Goal: Task Accomplishment & Management: Use online tool/utility

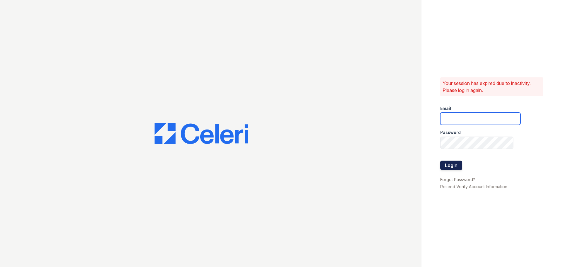
type input "[EMAIL_ADDRESS][DOMAIN_NAME]"
click at [441, 166] on button "Login" at bounding box center [451, 164] width 22 height 9
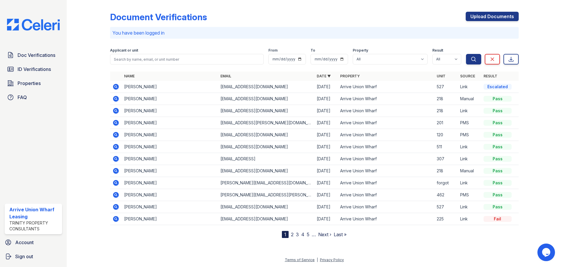
click at [117, 124] on icon at bounding box center [116, 123] width 6 height 6
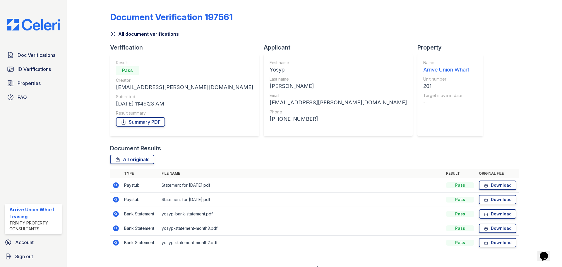
click at [115, 184] on icon at bounding box center [115, 184] width 7 height 7
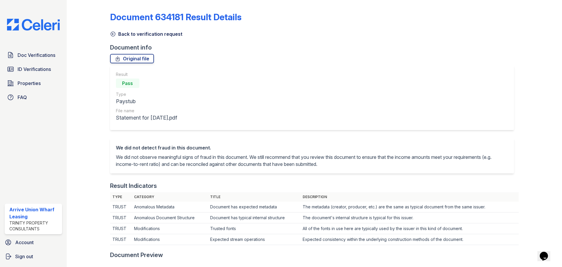
click at [113, 32] on icon at bounding box center [113, 34] width 6 height 6
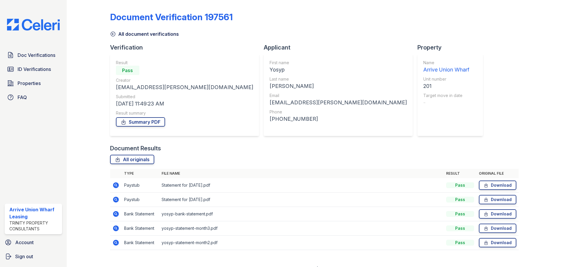
click at [117, 214] on icon at bounding box center [116, 214] width 6 height 6
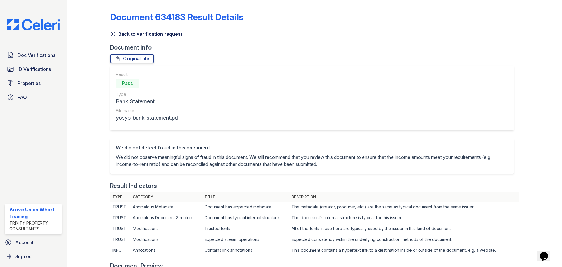
click at [112, 33] on icon at bounding box center [113, 34] width 6 height 6
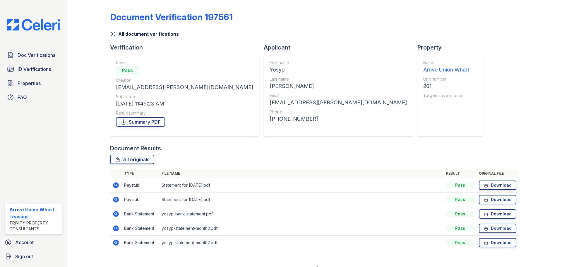
click at [114, 184] on icon at bounding box center [116, 185] width 6 height 6
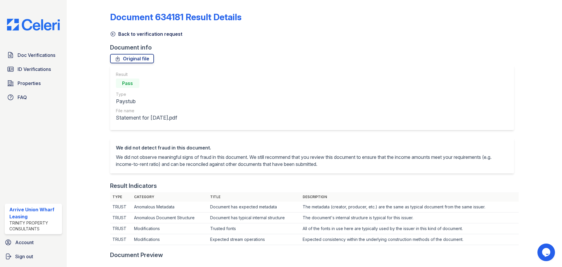
click at [114, 32] on icon at bounding box center [113, 34] width 4 height 4
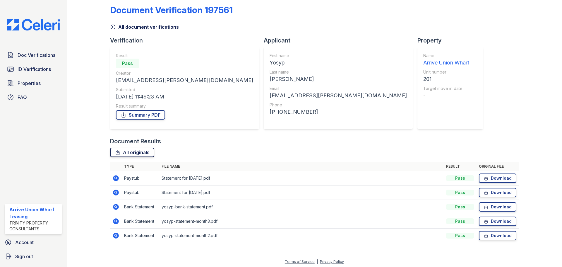
scroll to position [9, 0]
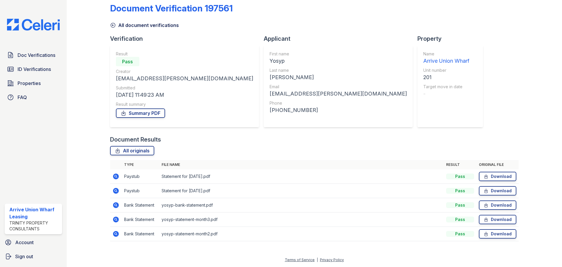
click at [114, 203] on icon at bounding box center [116, 205] width 6 height 6
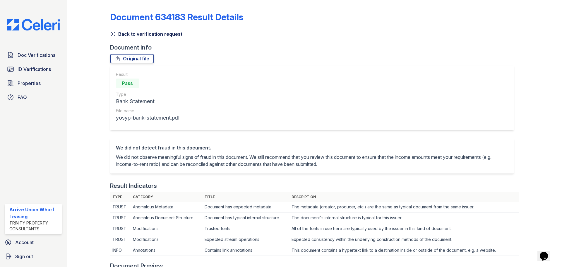
click at [113, 35] on icon at bounding box center [113, 34] width 6 height 6
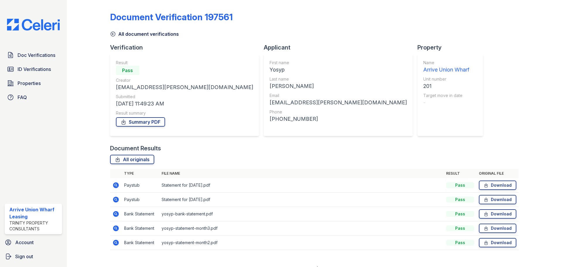
click at [116, 228] on icon at bounding box center [115, 227] width 1 height 1
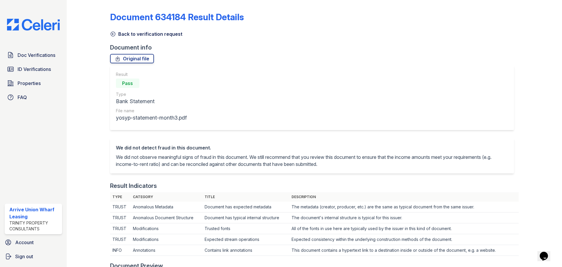
click at [113, 35] on icon at bounding box center [113, 34] width 6 height 6
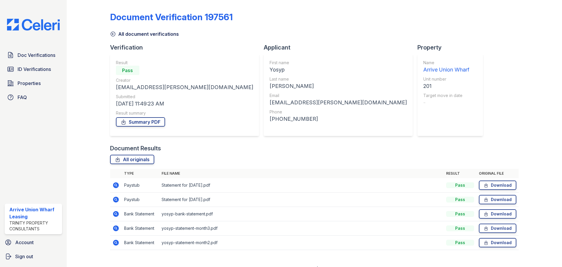
click at [114, 228] on icon at bounding box center [116, 228] width 6 height 6
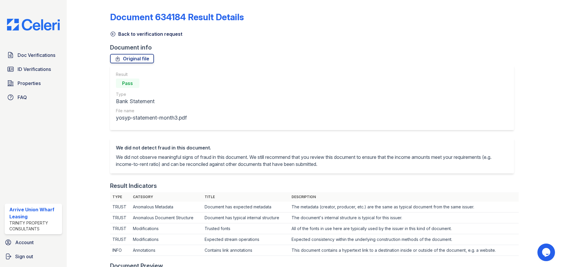
click at [115, 33] on icon at bounding box center [113, 34] width 6 height 6
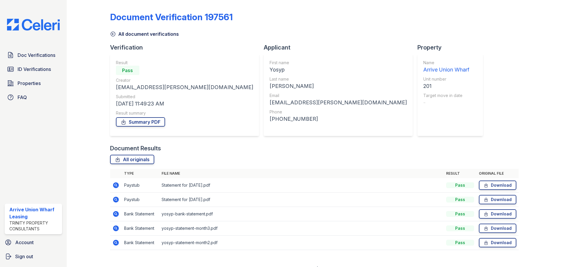
click at [117, 184] on icon at bounding box center [116, 185] width 6 height 6
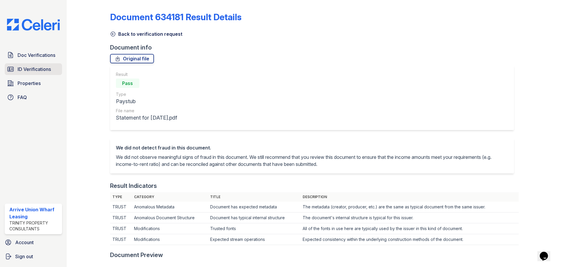
click at [35, 65] on link "ID Verifications" at bounding box center [33, 69] width 57 height 12
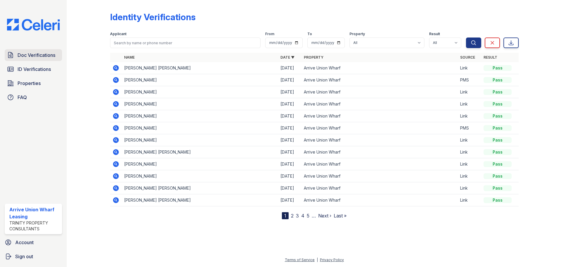
click at [36, 56] on span "Doc Verifications" at bounding box center [37, 55] width 38 height 7
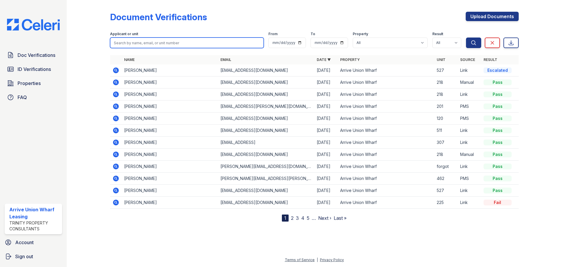
click at [131, 44] on input "search" at bounding box center [187, 42] width 154 height 11
click at [131, 42] on input "search" at bounding box center [187, 42] width 154 height 11
click at [142, 43] on input "search" at bounding box center [187, 42] width 154 height 11
type input "[PERSON_NAME]"
click at [466, 37] on button "Search" at bounding box center [473, 42] width 15 height 11
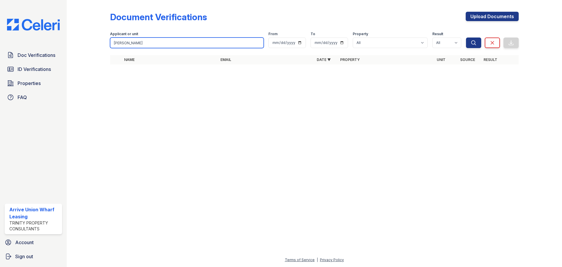
drag, startPoint x: 142, startPoint y: 46, endPoint x: 82, endPoint y: 47, distance: 59.7
click at [82, 47] on div "Document Verifications Upload Documents Filter Applicant or unit [PERSON_NAME] …" at bounding box center [314, 40] width 476 height 80
type input "y"
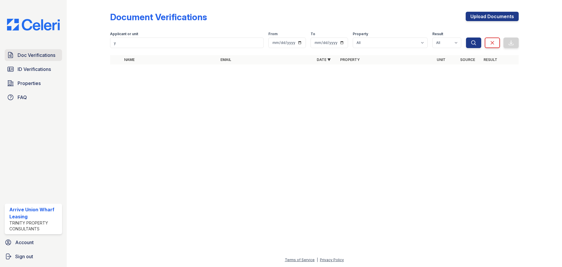
click at [32, 57] on span "Doc Verifications" at bounding box center [37, 55] width 38 height 7
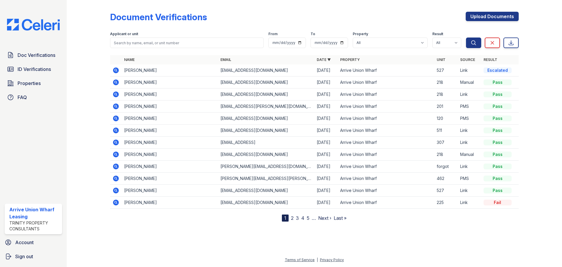
click at [114, 107] on icon at bounding box center [116, 106] width 6 height 6
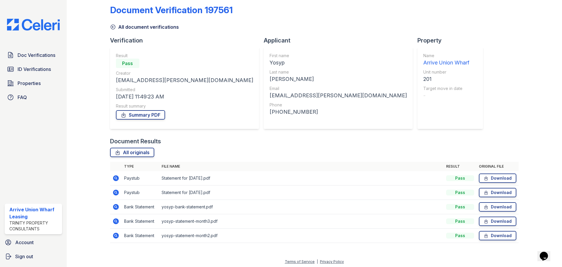
scroll to position [9, 0]
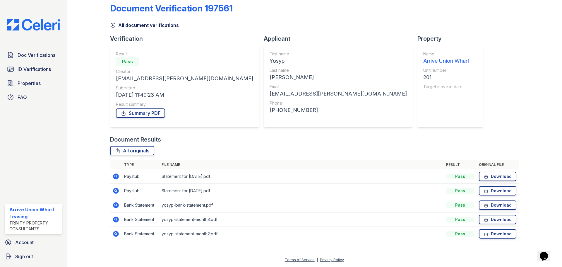
click at [117, 180] on td at bounding box center [116, 176] width 12 height 14
click at [116, 175] on icon at bounding box center [115, 176] width 7 height 7
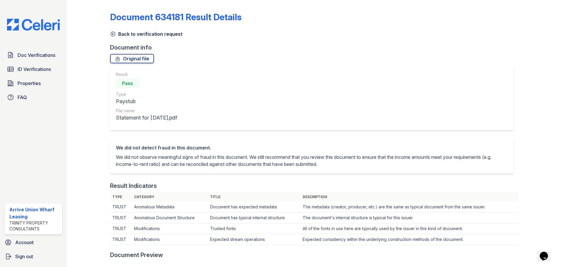
click at [112, 36] on icon at bounding box center [113, 34] width 4 height 4
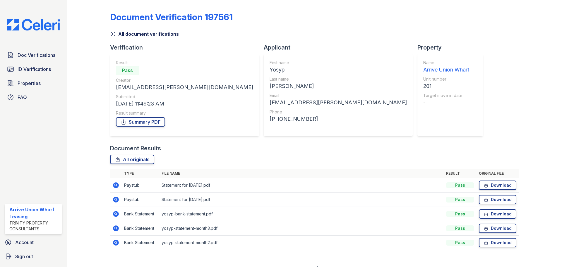
click at [114, 201] on icon at bounding box center [116, 199] width 6 height 6
